Goal: Contribute content: Add original content to the website for others to see

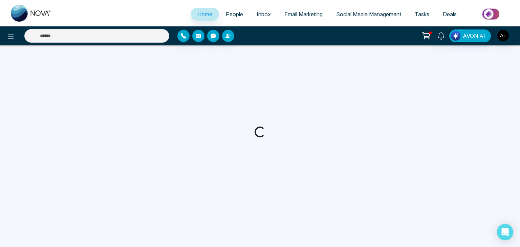
select select "*"
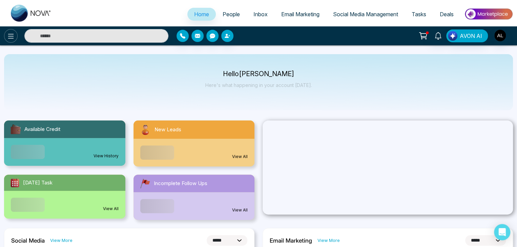
click at [8, 37] on icon at bounding box center [11, 36] width 8 height 8
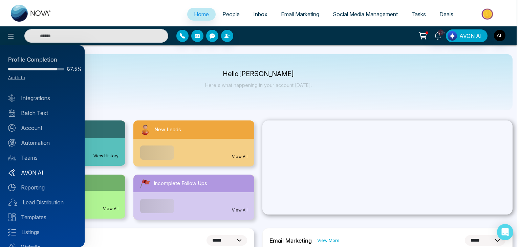
click at [36, 173] on link "AVON AI" at bounding box center [42, 173] width 68 height 8
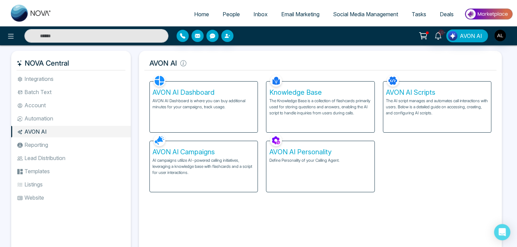
click at [291, 107] on p "The Knowledge Base is a collection of flashcards primarily used for storing que…" at bounding box center [320, 107] width 102 height 18
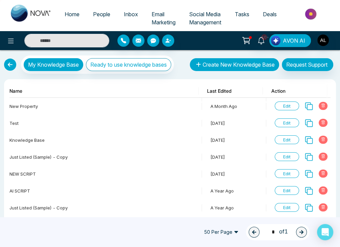
click at [234, 65] on button "Create New Knowledge Base" at bounding box center [234, 64] width 89 height 13
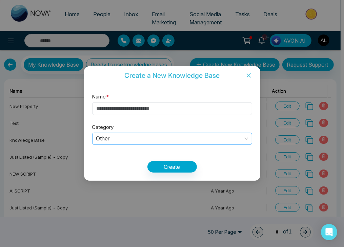
click at [186, 138] on span "Other" at bounding box center [172, 138] width 152 height 11
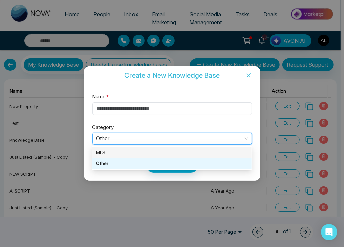
click at [169, 153] on div "MLS" at bounding box center [172, 152] width 152 height 7
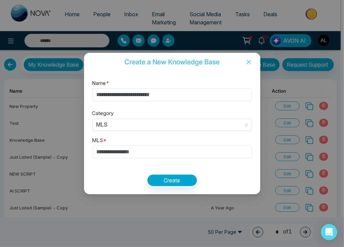
click at [171, 149] on input "text" at bounding box center [172, 152] width 160 height 13
paste input "********"
type input "********"
click at [168, 174] on div "Name * Category MLS MLS * ******** Create" at bounding box center [172, 133] width 176 height 124
click at [177, 179] on button "Create" at bounding box center [171, 181] width 49 height 12
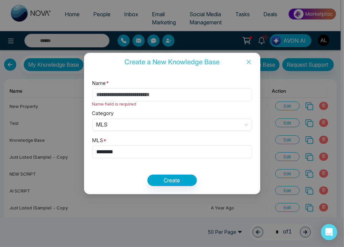
click at [212, 99] on input "Name *" at bounding box center [172, 94] width 160 height 13
type input "****"
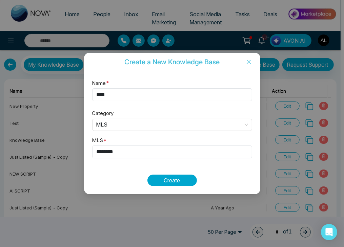
click at [177, 179] on button "Create" at bounding box center [171, 181] width 49 height 12
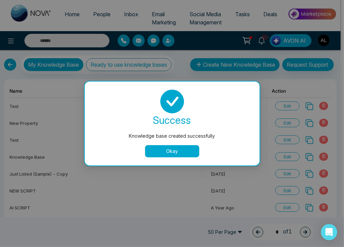
click at [165, 153] on button "Okay" at bounding box center [172, 151] width 54 height 12
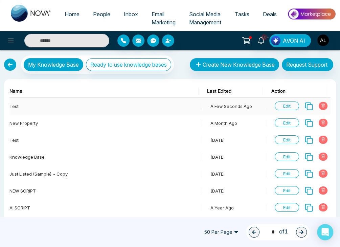
click at [290, 105] on span "Edit" at bounding box center [287, 106] width 24 height 9
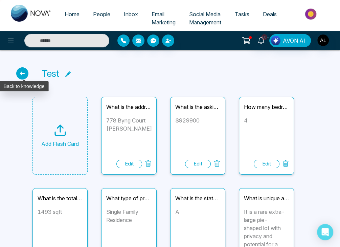
click at [25, 76] on icon at bounding box center [22, 73] width 12 height 12
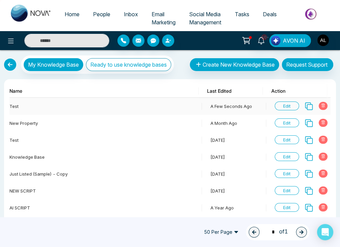
click at [282, 108] on span "Edit" at bounding box center [287, 106] width 24 height 9
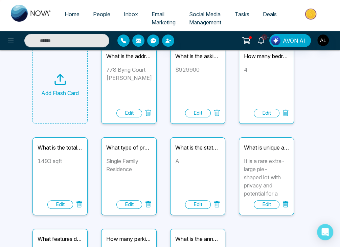
scroll to position [51, 0]
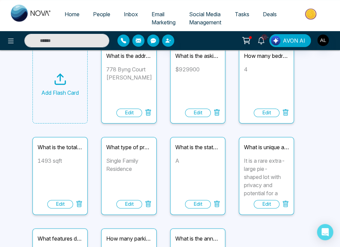
click at [270, 154] on div "What is unique about the lot size? It is a rare extra-large pie-shaped lot with…" at bounding box center [266, 176] width 55 height 78
click at [196, 202] on div "Edit" at bounding box center [198, 204] width 26 height 8
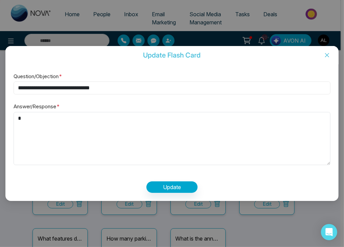
click at [131, 92] on input "**********" at bounding box center [172, 88] width 317 height 13
click at [104, 123] on textarea "*" at bounding box center [172, 138] width 317 height 53
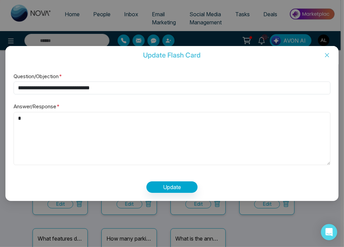
click at [104, 123] on textarea "*" at bounding box center [172, 138] width 317 height 53
click at [328, 56] on icon "close" at bounding box center [326, 54] width 5 height 5
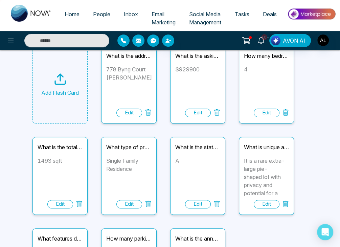
click at [12, 161] on div "test Add Flash Card What is the address of the property? 778 Byng Court Milton …" at bounding box center [170, 169] width 340 height 340
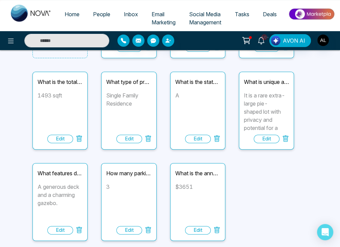
scroll to position [0, 0]
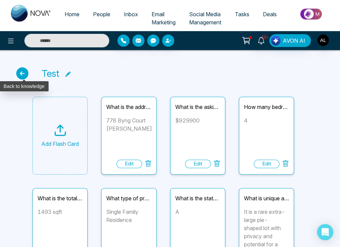
click at [23, 73] on icon at bounding box center [22, 73] width 12 height 12
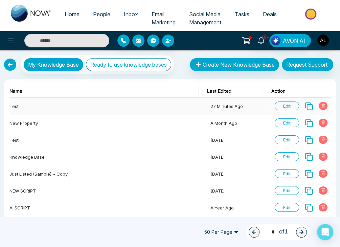
click at [282, 104] on span "Edit" at bounding box center [287, 106] width 24 height 9
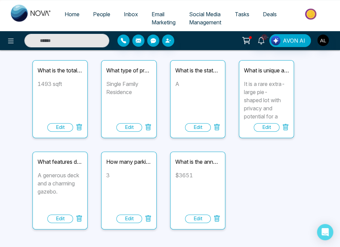
scroll to position [126, 0]
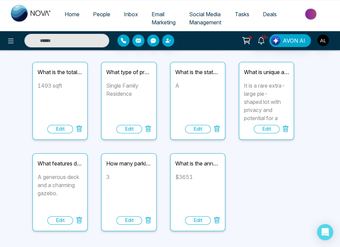
click at [55, 220] on div "Edit" at bounding box center [60, 220] width 26 height 8
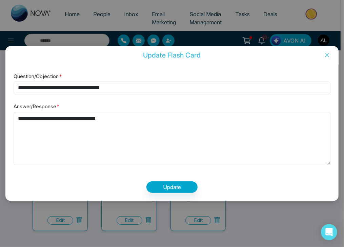
click at [326, 52] on icon "close" at bounding box center [326, 54] width 5 height 5
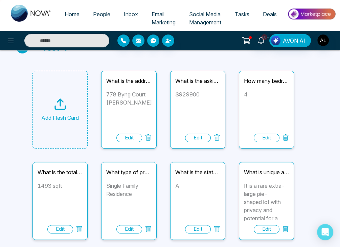
scroll to position [0, 0]
